Goal: Information Seeking & Learning: Learn about a topic

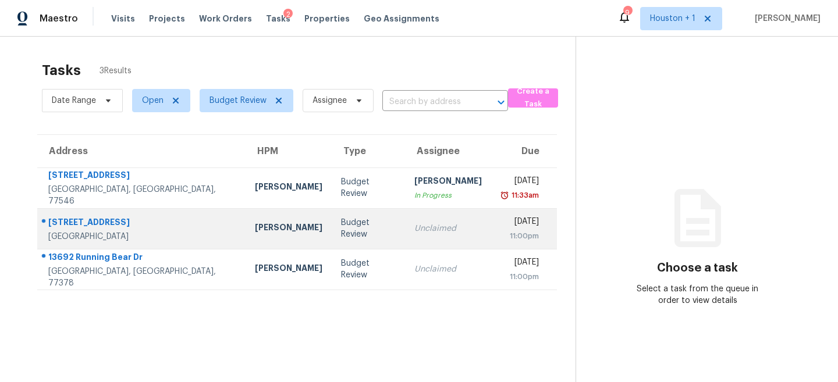
click at [500, 233] on div "11:00pm" at bounding box center [519, 236] width 38 height 12
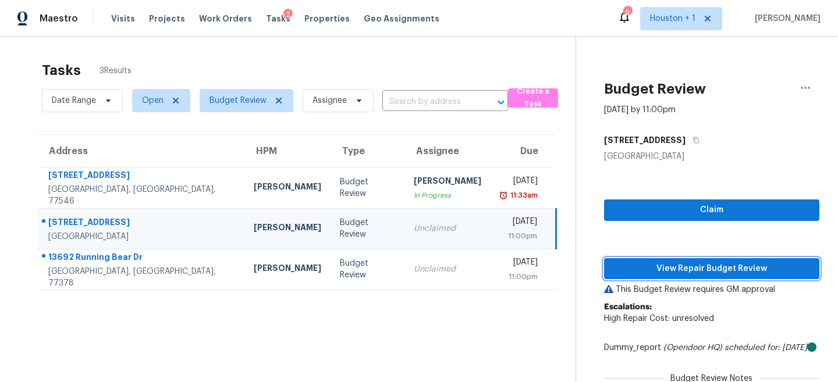
click at [734, 269] on span "View Repair Budget Review" at bounding box center [711, 269] width 197 height 15
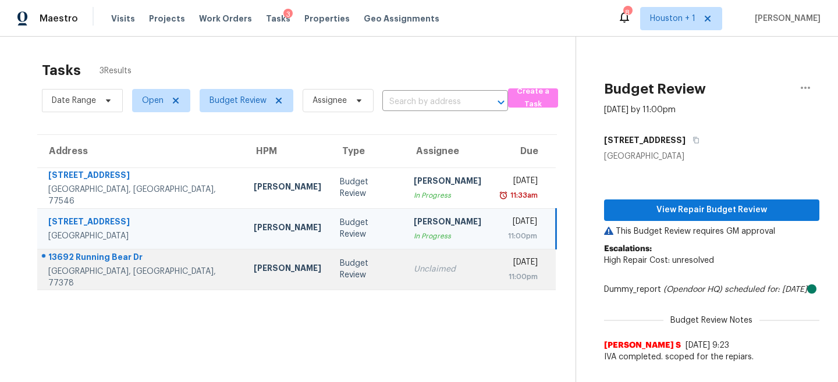
click at [330, 262] on td "Budget Review" at bounding box center [366, 269] width 73 height 41
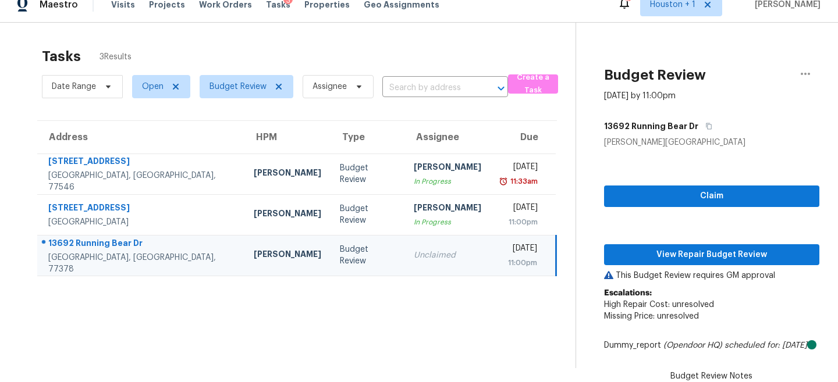
scroll to position [103, 0]
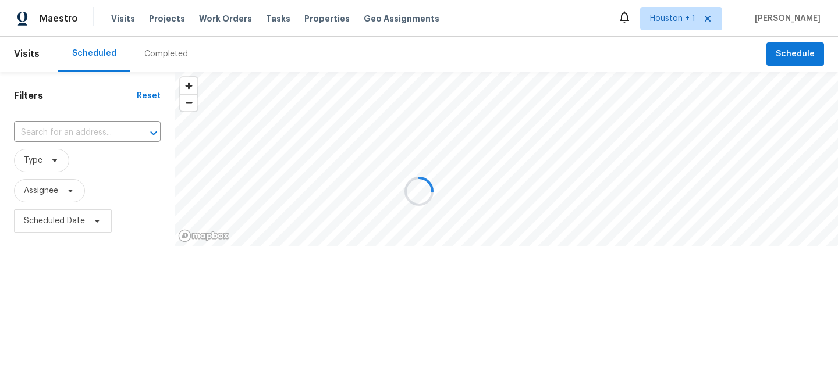
click at [154, 54] on div at bounding box center [419, 191] width 838 height 382
click at [154, 56] on div at bounding box center [419, 191] width 838 height 382
click at [155, 54] on div at bounding box center [419, 191] width 838 height 382
click at [161, 52] on div at bounding box center [419, 191] width 838 height 382
click at [154, 54] on div at bounding box center [419, 191] width 838 height 382
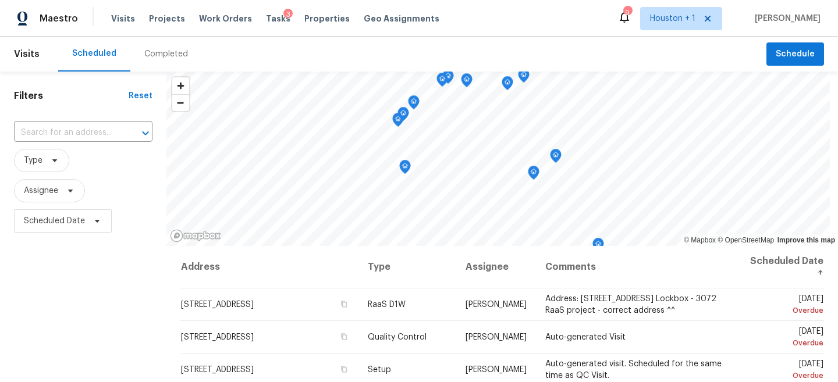
click at [164, 58] on div "Completed" at bounding box center [166, 54] width 44 height 12
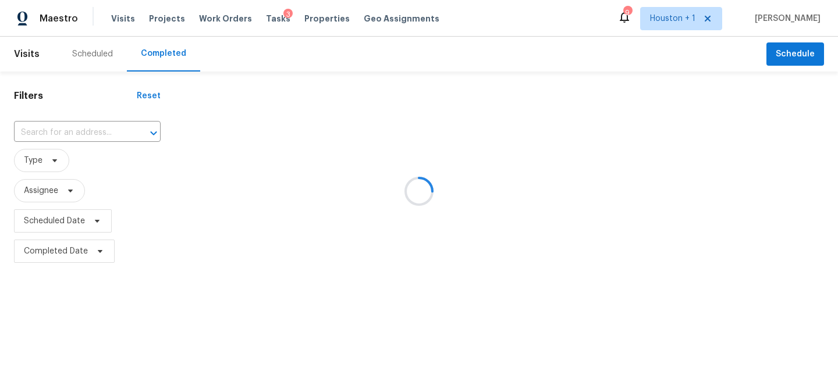
click at [99, 137] on div at bounding box center [419, 191] width 838 height 382
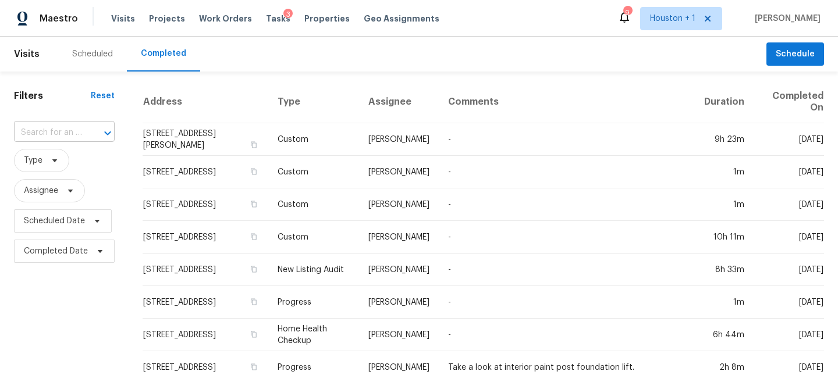
click at [66, 134] on input "text" at bounding box center [48, 133] width 68 height 18
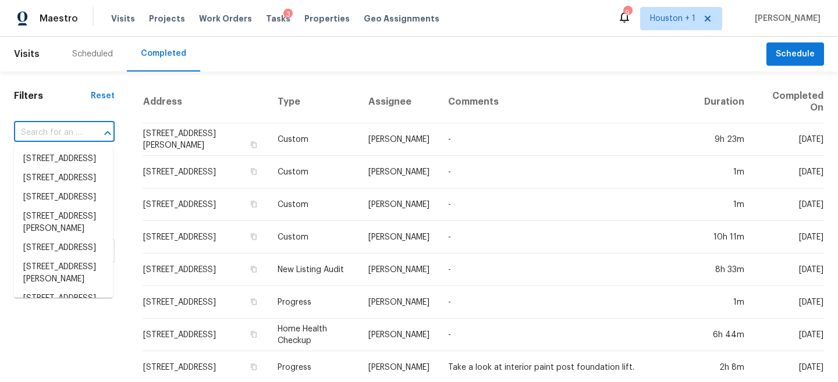
paste input "18920 Sunrise Ranch Ct, Houston, TX 77073"
type input "18920 Sunrise Ranch Ct, Houston, TX 77073"
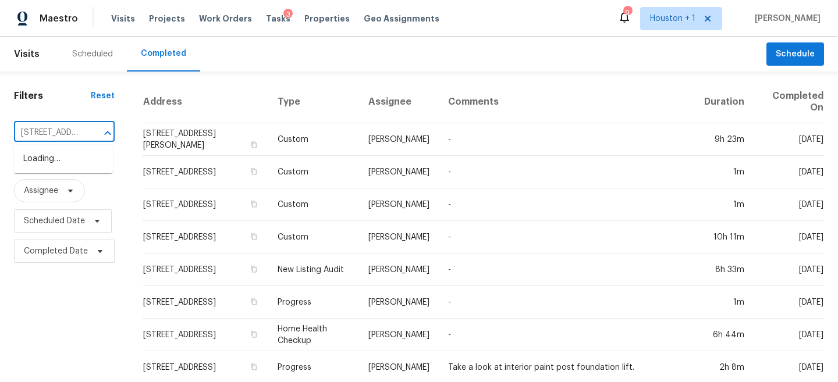
scroll to position [0, 107]
click at [60, 164] on li "18920 Sunrise Ranch Ct, Houston, TX 77073" at bounding box center [63, 159] width 99 height 19
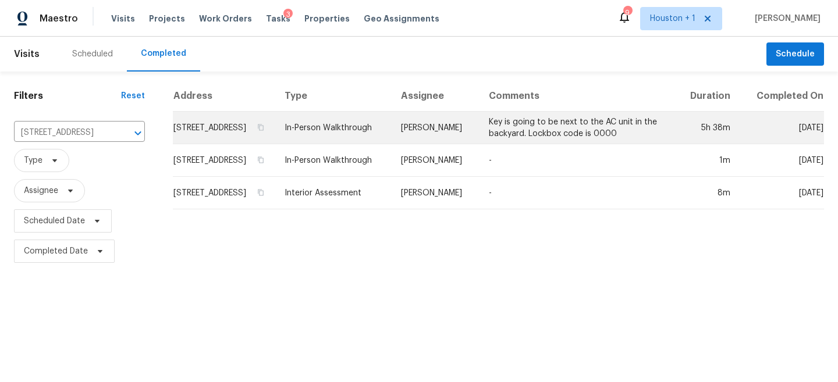
click at [435, 137] on td "[PERSON_NAME]" at bounding box center [435, 128] width 88 height 33
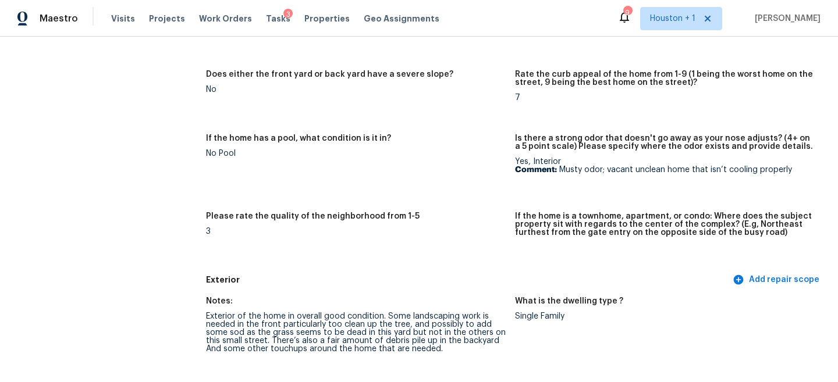
scroll to position [225, 0]
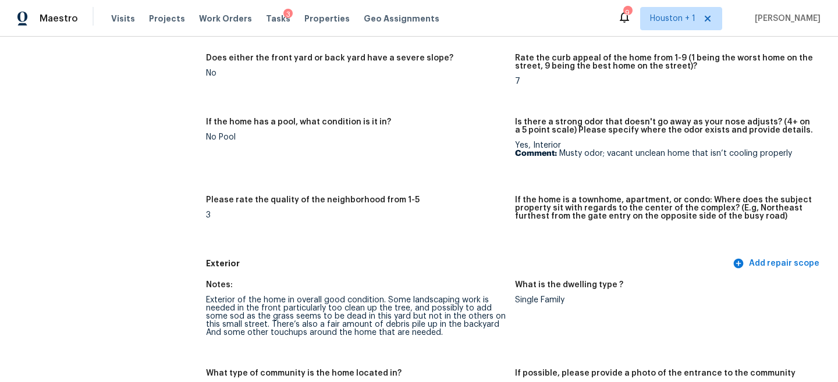
click at [318, 312] on div "Exterior of the home in overall good condition. Some landscaping work is needed…" at bounding box center [356, 316] width 300 height 41
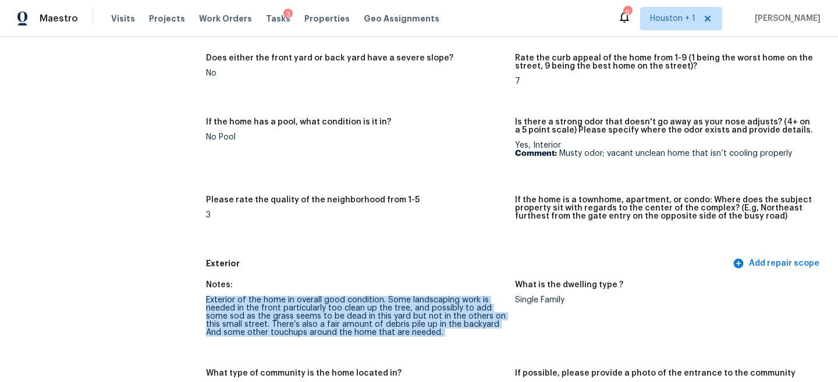
click at [318, 312] on div "Exterior of the home in overall good condition. Some landscaping work is needed…" at bounding box center [356, 316] width 300 height 41
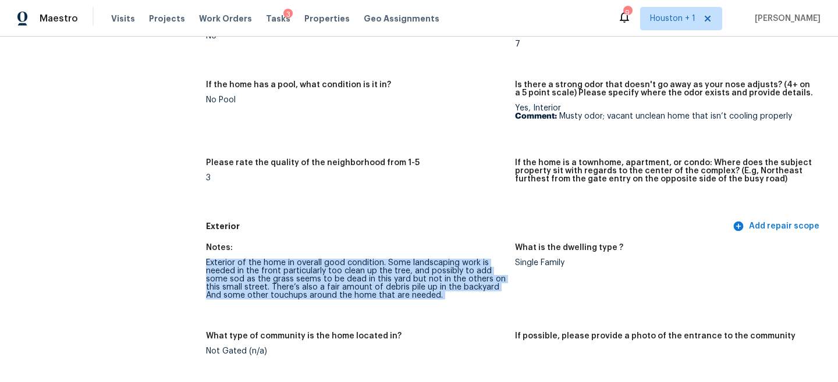
scroll to position [271, 0]
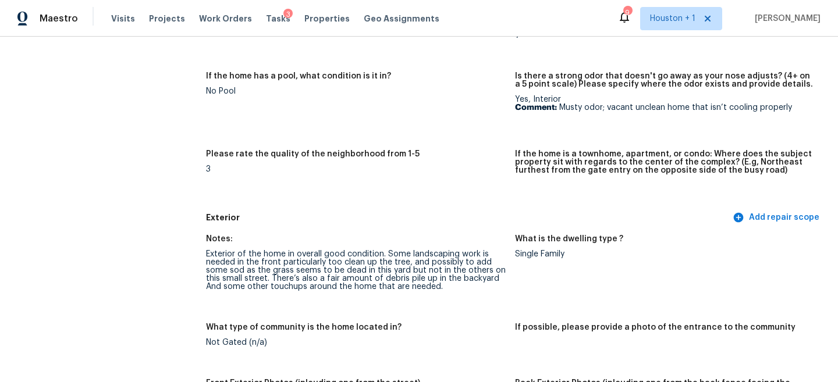
click at [344, 282] on div "Exterior of the home in overall good condition. Some landscaping work is needed…" at bounding box center [356, 270] width 300 height 41
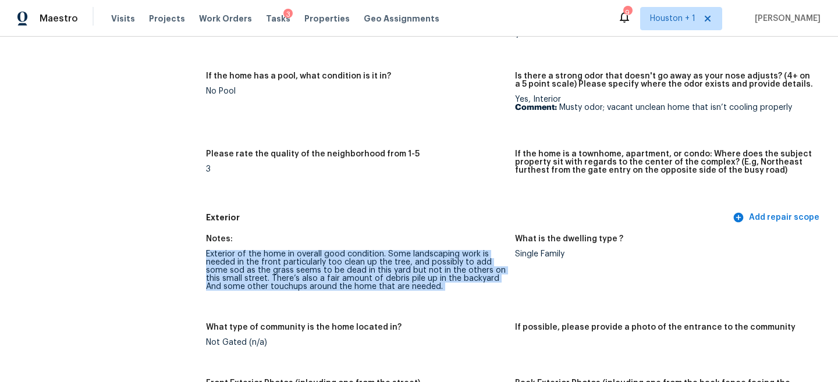
click at [344, 282] on div "Exterior of the home in overall good condition. Some landscaping work is needed…" at bounding box center [356, 270] width 300 height 41
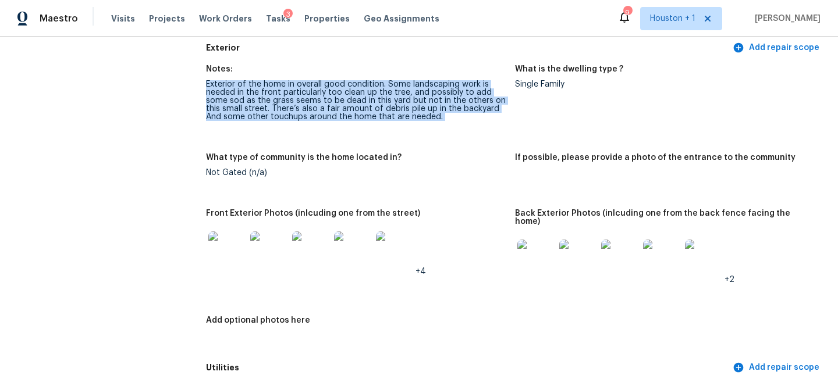
scroll to position [485, 0]
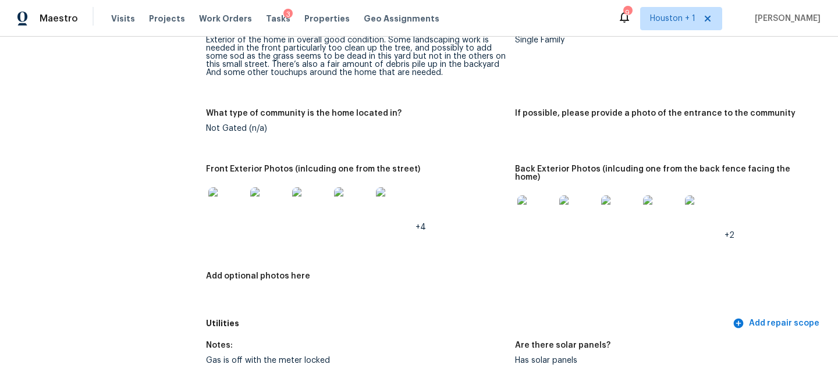
click at [414, 68] on div "Exterior of the home in overall good condition. Some landscaping work is needed…" at bounding box center [356, 56] width 300 height 41
click at [341, 65] on div "Exterior of the home in overall good condition. Some landscaping work is needed…" at bounding box center [356, 56] width 300 height 41
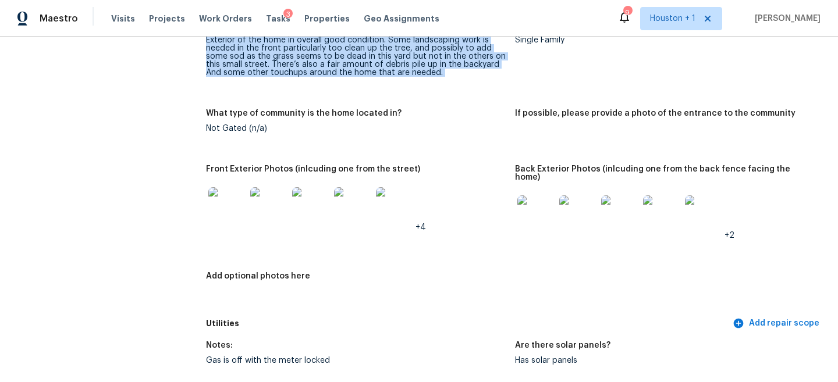
click at [341, 65] on div "Exterior of the home in overall good condition. Some landscaping work is needed…" at bounding box center [356, 56] width 300 height 41
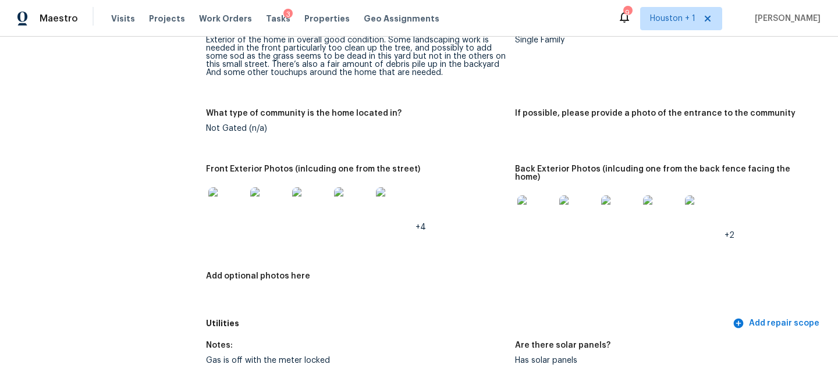
click at [212, 220] on img at bounding box center [226, 205] width 37 height 37
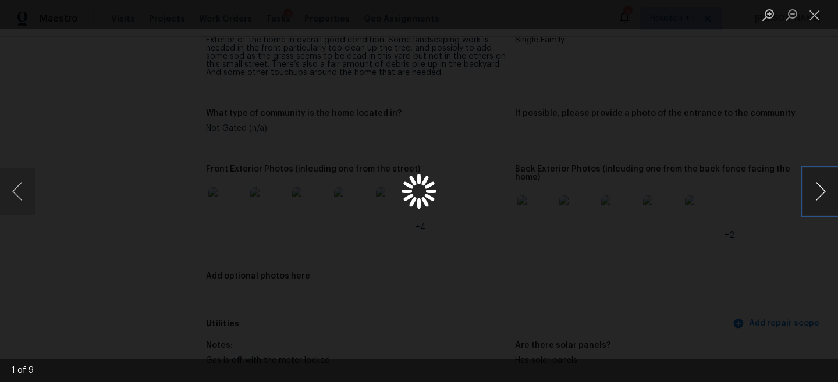
click at [820, 189] on button "Next image" at bounding box center [820, 191] width 35 height 47
click at [822, 176] on button "Next image" at bounding box center [820, 191] width 35 height 47
click at [822, 182] on button "Next image" at bounding box center [820, 191] width 35 height 47
click at [625, 148] on div "Lightbox" at bounding box center [419, 191] width 838 height 382
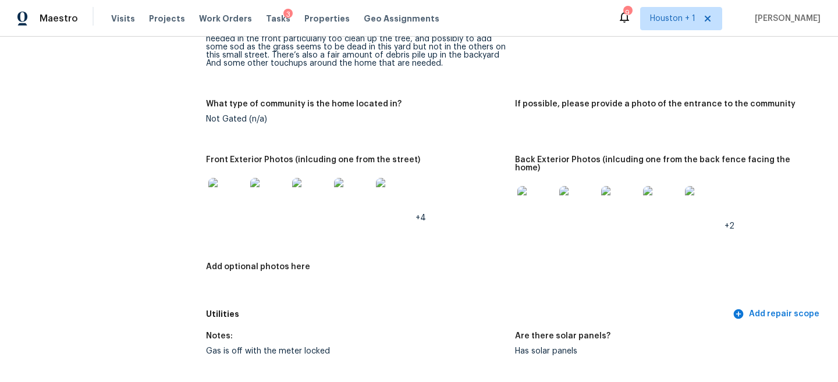
scroll to position [455, 0]
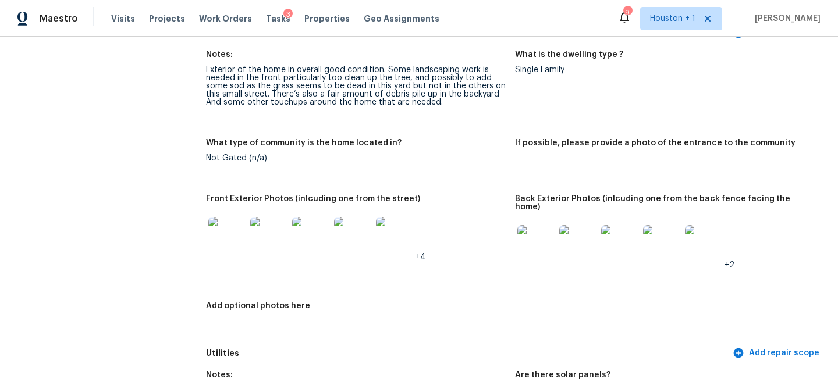
click at [333, 95] on div "Exterior of the home in overall good condition. Some landscaping work is needed…" at bounding box center [356, 86] width 300 height 41
click at [251, 75] on div "Exterior of the home in overall good condition. Some landscaping work is needed…" at bounding box center [356, 86] width 300 height 41
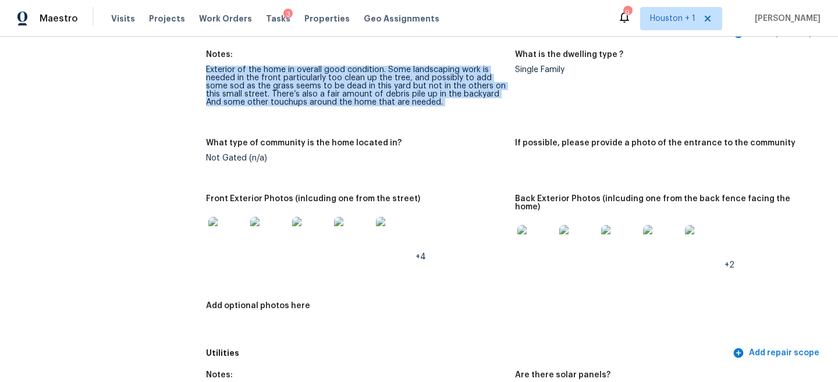
click at [251, 75] on div "Exterior of the home in overall good condition. Some landscaping work is needed…" at bounding box center [356, 86] width 300 height 41
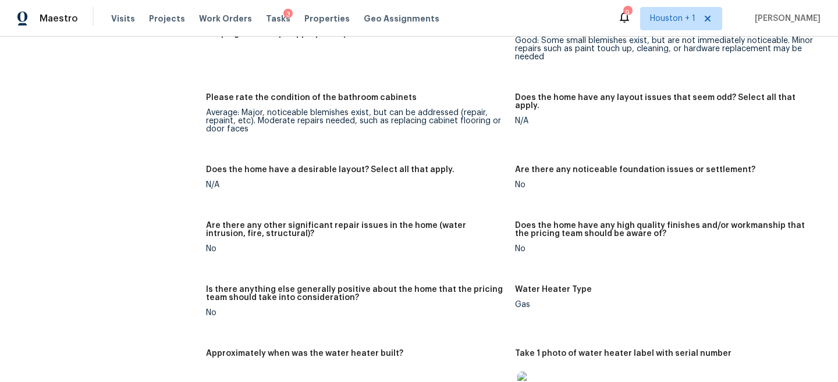
scroll to position [669, 0]
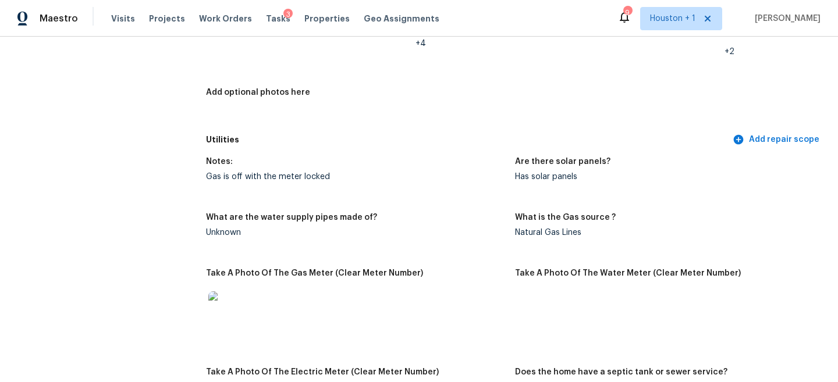
click at [230, 298] on img at bounding box center [226, 309] width 37 height 37
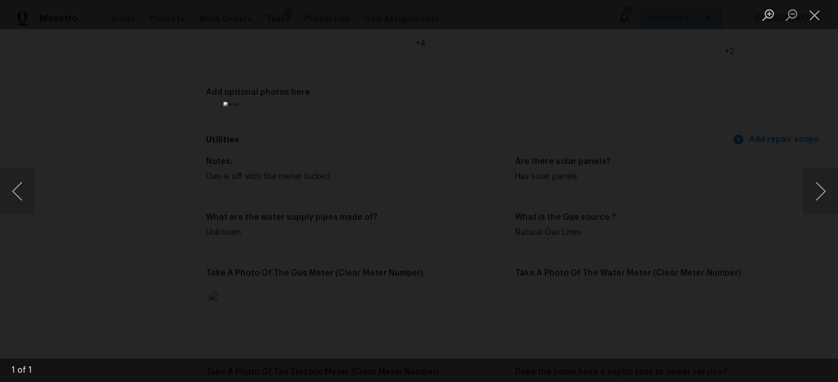
click at [734, 159] on div "Lightbox" at bounding box center [419, 191] width 838 height 382
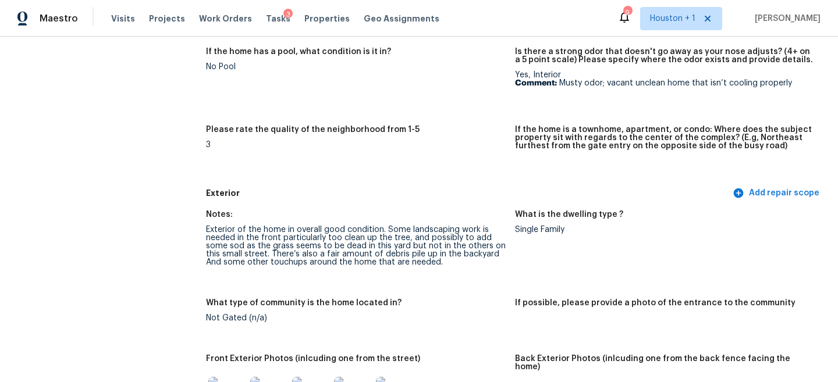
scroll to position [294, 0]
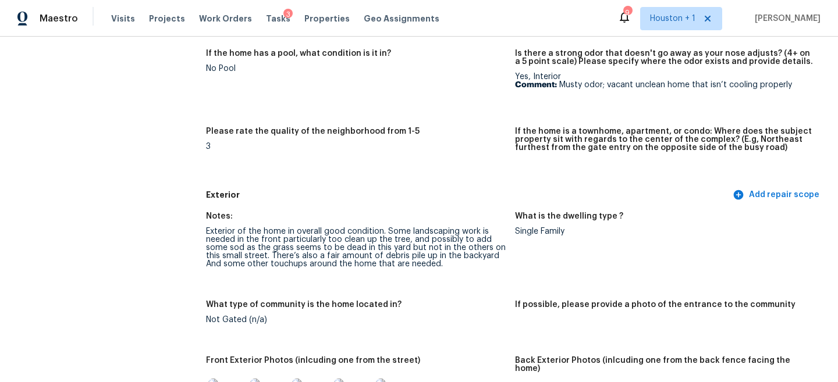
click at [356, 255] on div "Exterior of the home in overall good condition. Some landscaping work is needed…" at bounding box center [356, 247] width 300 height 41
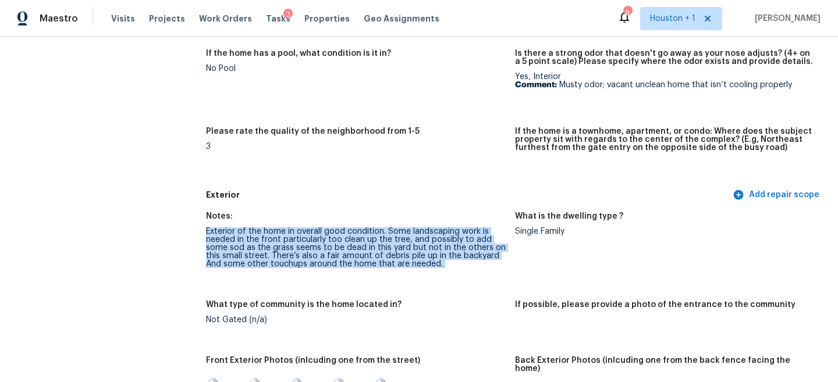
click at [356, 255] on div "Exterior of the home in overall good condition. Some landscaping work is needed…" at bounding box center [356, 247] width 300 height 41
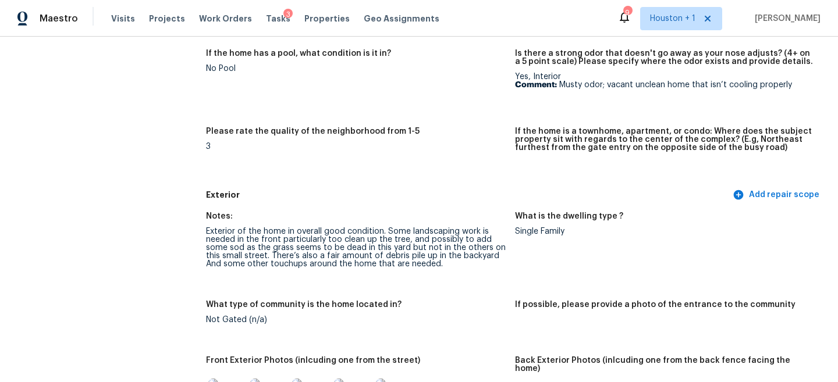
click at [356, 255] on div "Exterior of the home in overall good condition. Some landscaping work is needed…" at bounding box center [356, 247] width 300 height 41
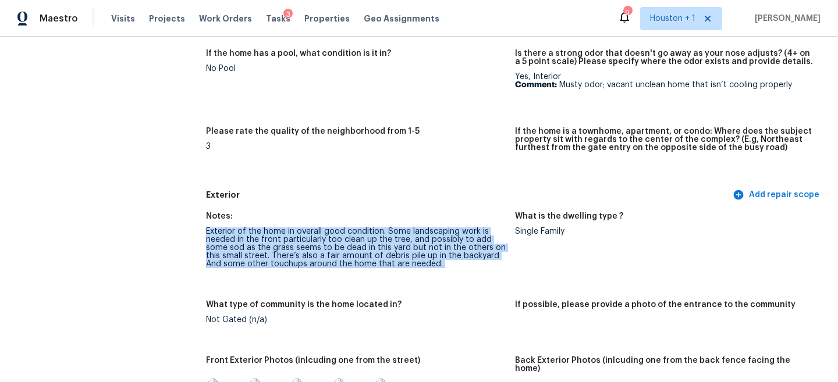
click at [356, 255] on div "Exterior of the home in overall good condition. Some landscaping work is needed…" at bounding box center [356, 247] width 300 height 41
